Goal: Task Accomplishment & Management: Manage account settings

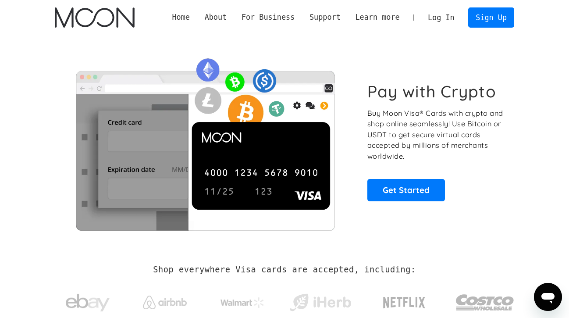
click at [438, 18] on link "Log In" at bounding box center [441, 17] width 41 height 19
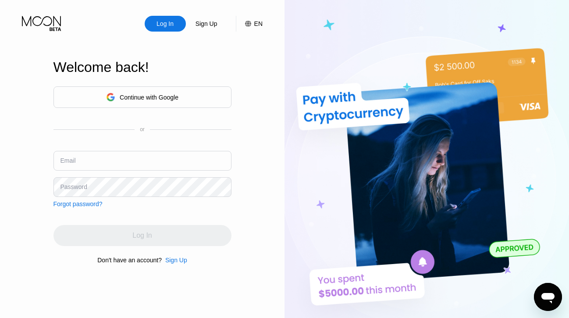
click at [138, 164] on input "text" at bounding box center [142, 161] width 178 height 20
paste input "[EMAIL_ADDRESS][DOMAIN_NAME]"
click at [154, 163] on input "samkinndde@proton.me" at bounding box center [142, 161] width 178 height 20
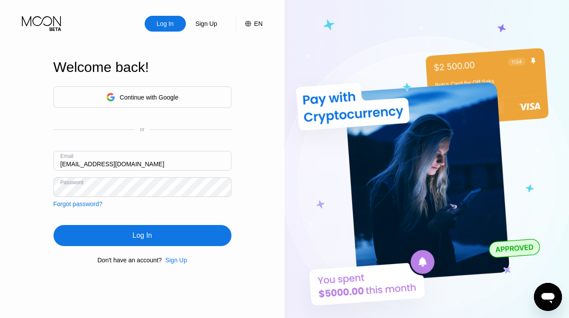
type input "samkinndde@proton.me"
click at [150, 231] on div "Log In" at bounding box center [141, 235] width 19 height 9
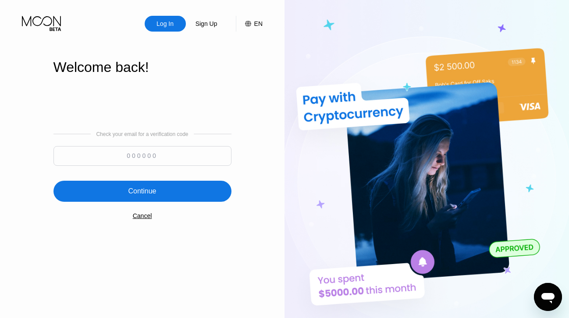
click at [135, 157] on input at bounding box center [142, 156] width 178 height 20
type input "204447"
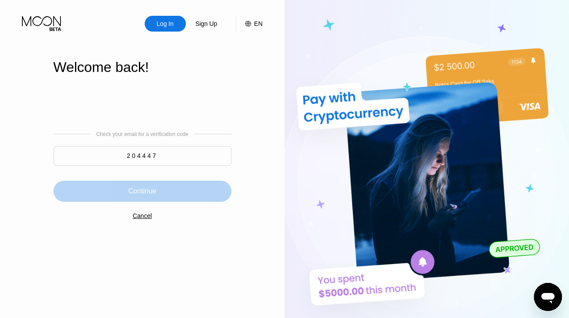
click at [150, 191] on div "Continue" at bounding box center [142, 191] width 28 height 9
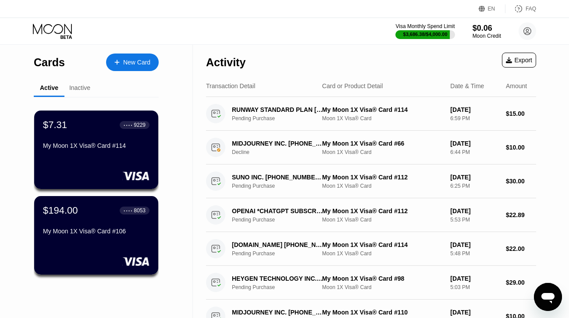
click at [86, 147] on div "My Moon 1X Visa® Card #114" at bounding box center [96, 145] width 107 height 7
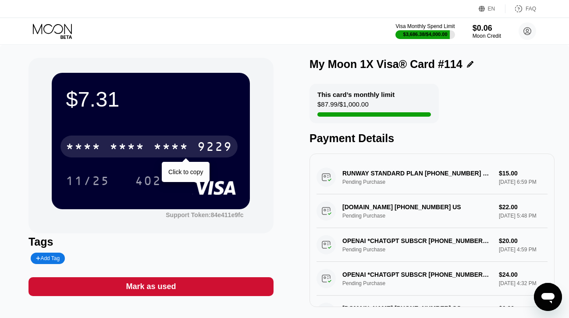
click at [105, 153] on div "* * * * * * * * * * * * 9229" at bounding box center [149, 146] width 177 height 22
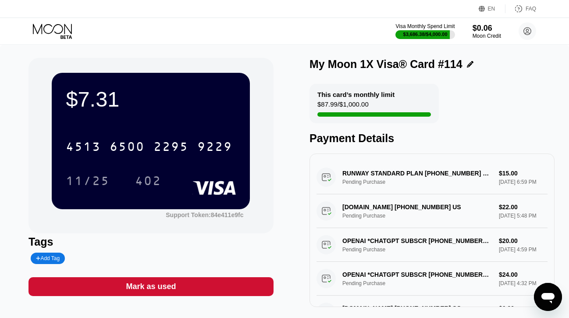
click at [164, 280] on div "Mark as used" at bounding box center [151, 286] width 245 height 19
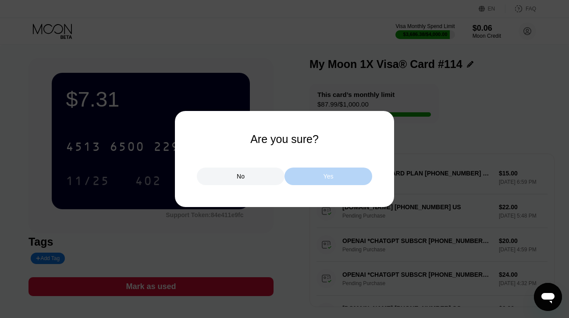
click at [303, 169] on div "Yes" at bounding box center [329, 177] width 88 height 18
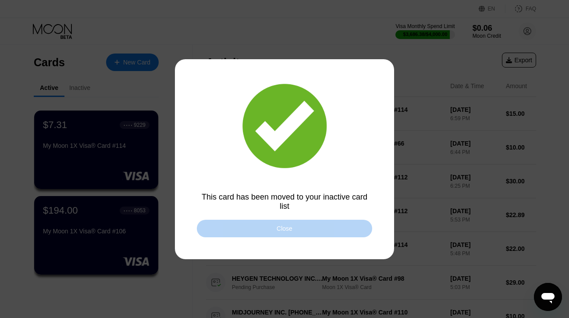
click at [278, 230] on div "Close" at bounding box center [285, 228] width 16 height 7
